Goal: Information Seeking & Learning: Understand process/instructions

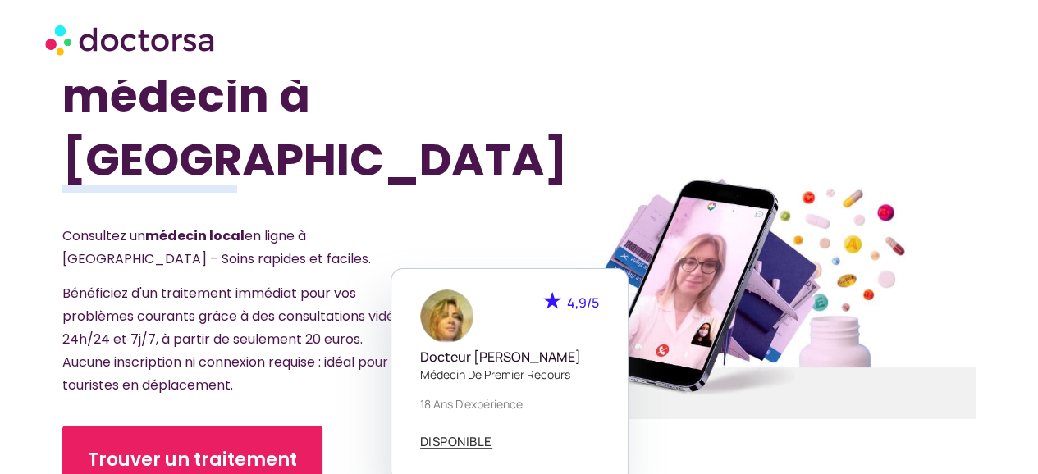
scroll to position [79, 0]
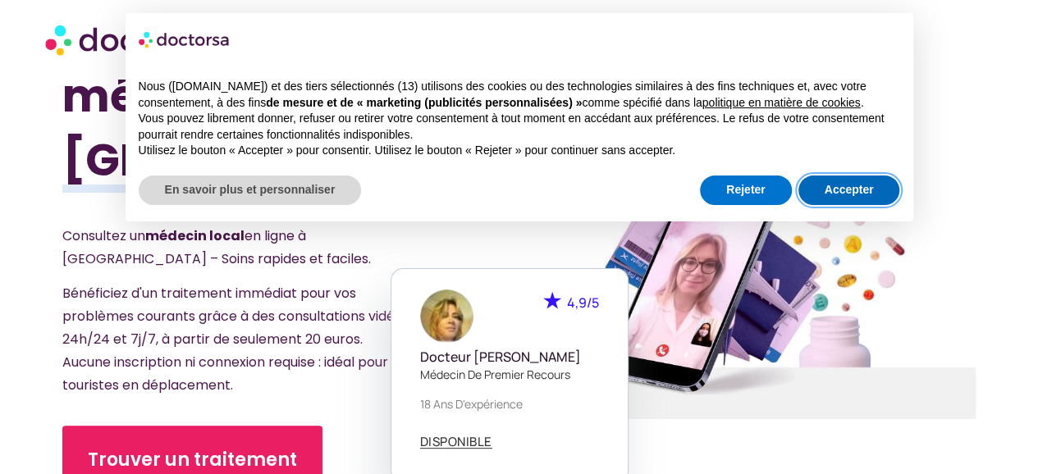
drag, startPoint x: 834, startPoint y: 193, endPoint x: 804, endPoint y: 186, distance: 30.3
click at [815, 188] on button "Accepter" at bounding box center [849, 191] width 102 height 30
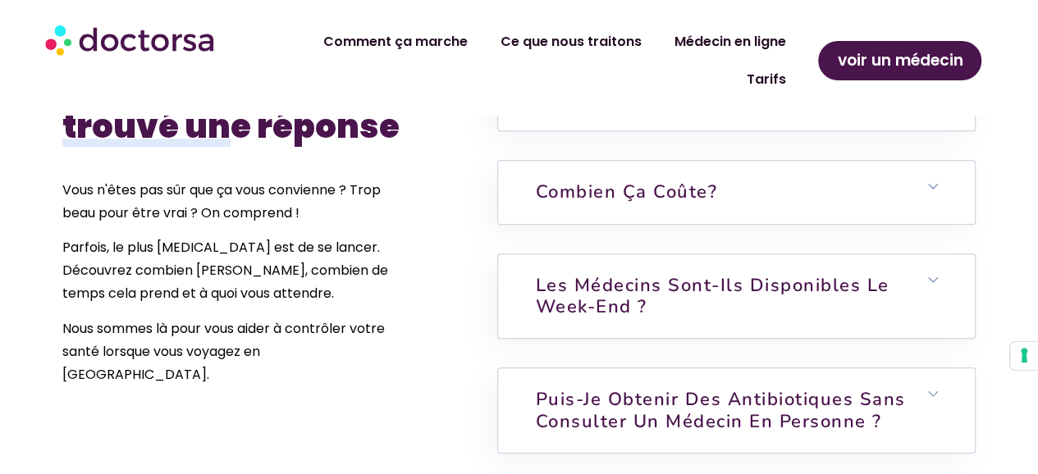
scroll to position [3853, 0]
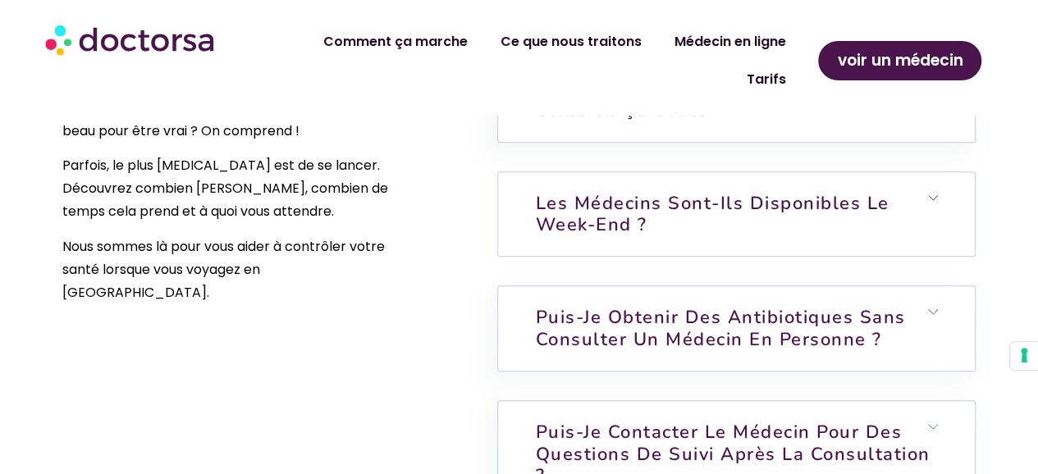
click at [584, 191] on font "Les médecins sont-ils disponibles le week-end ?" at bounding box center [712, 214] width 354 height 46
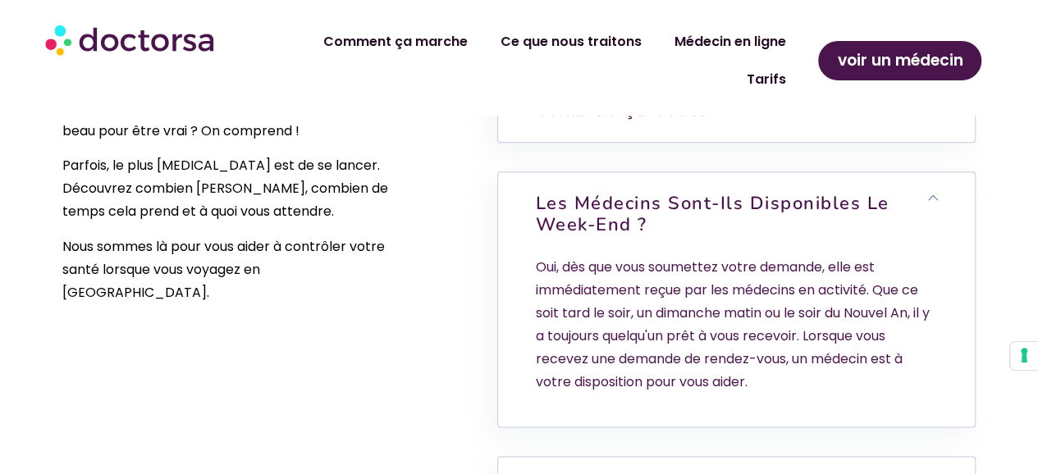
click at [466, 40] on font "Comment ça marche" at bounding box center [394, 34] width 144 height 19
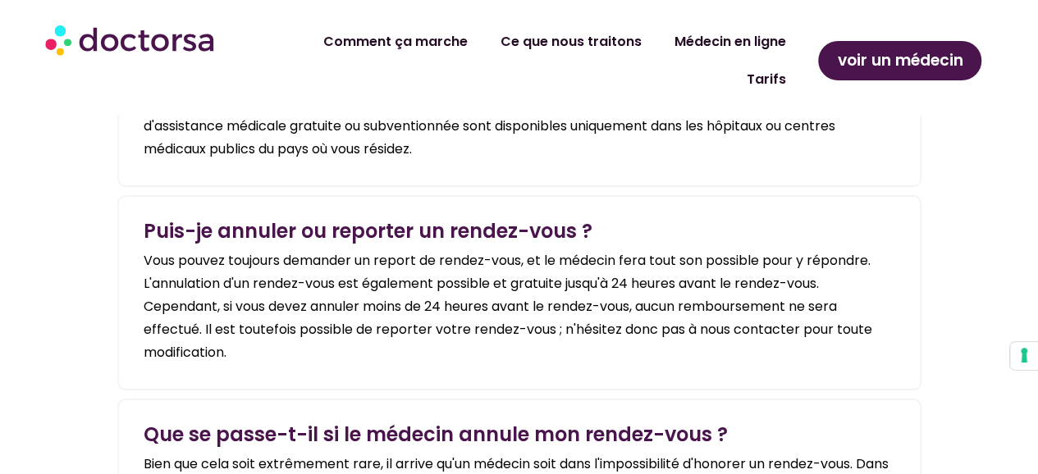
scroll to position [2954, 0]
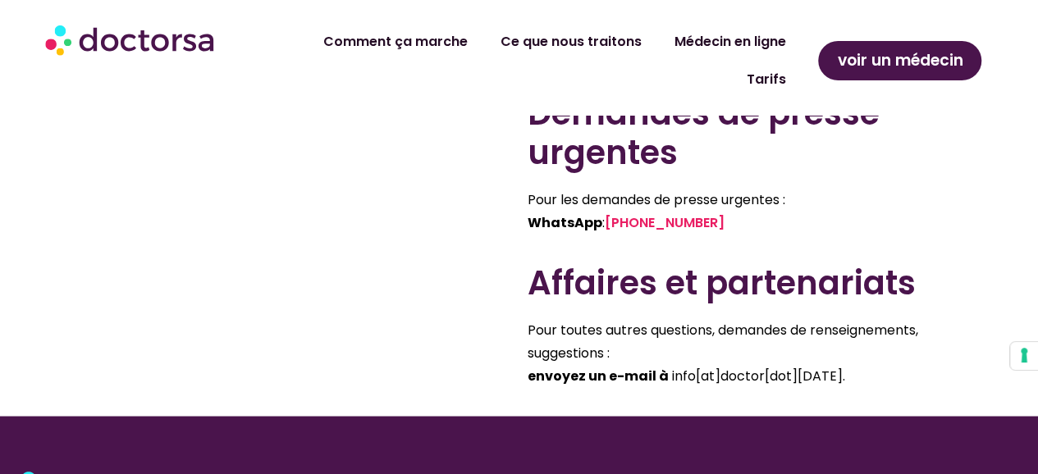
scroll to position [1231, 0]
